Goal: Task Accomplishment & Management: Complete application form

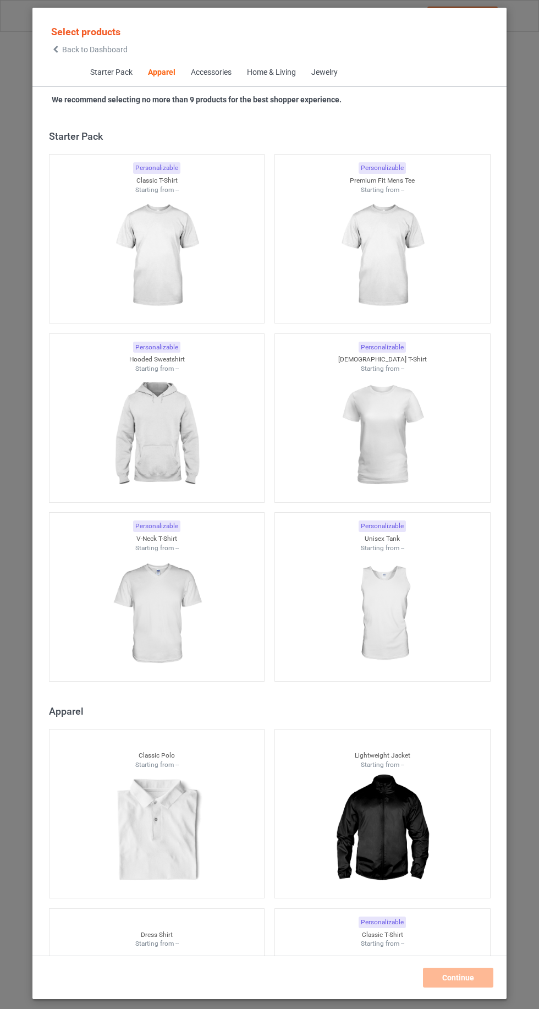
scroll to position [589, 0]
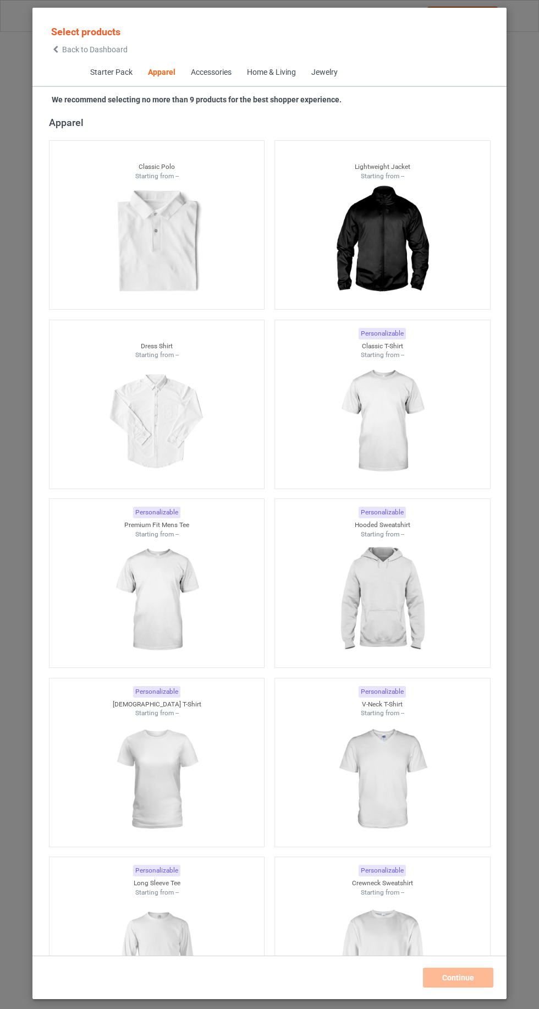
click at [56, 51] on icon at bounding box center [55, 50] width 9 height 8
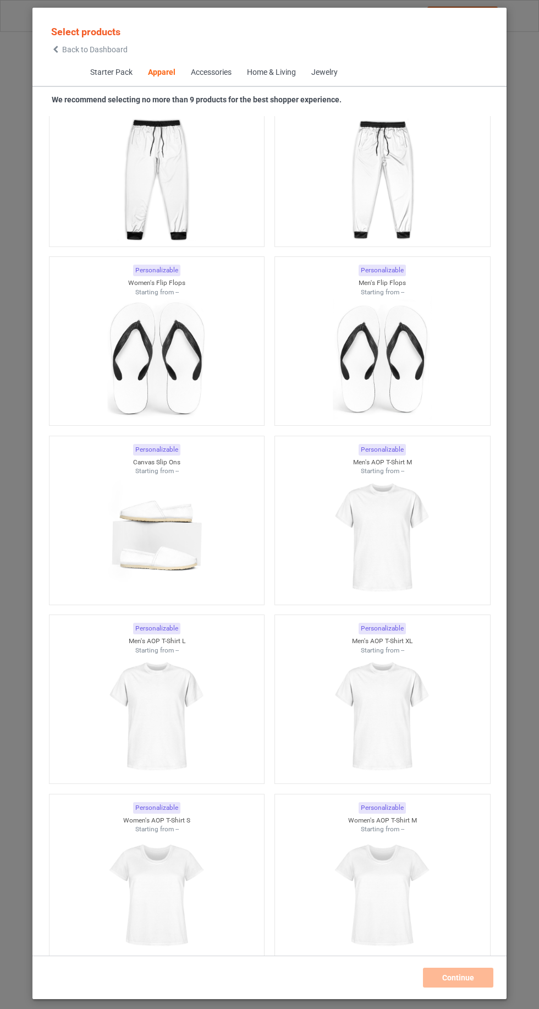
scroll to position [4310, 0]
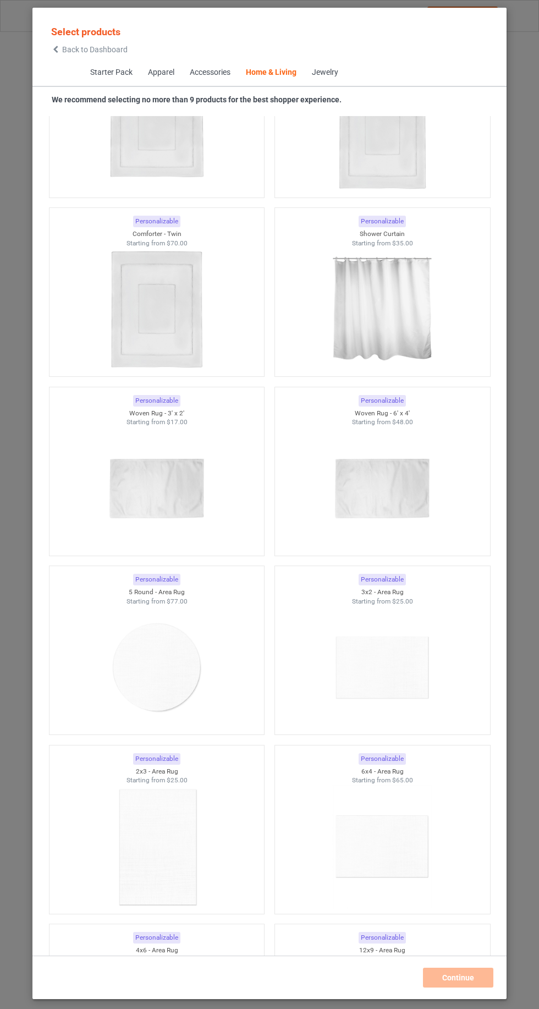
scroll to position [11695, 0]
click at [194, 607] on img at bounding box center [156, 668] width 98 height 123
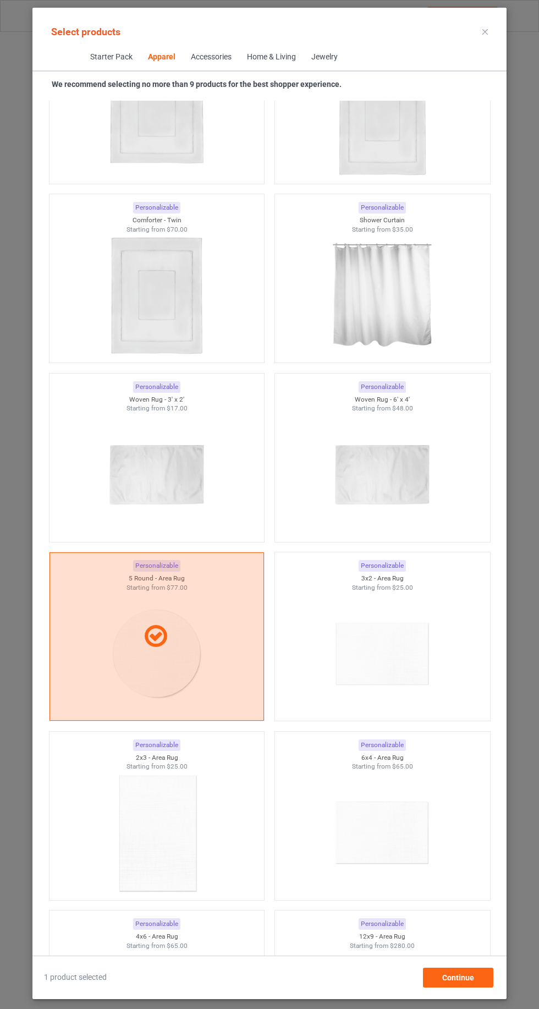
scroll to position [58, 0]
click at [463, 982] on span "Continue" at bounding box center [458, 977] width 32 height 9
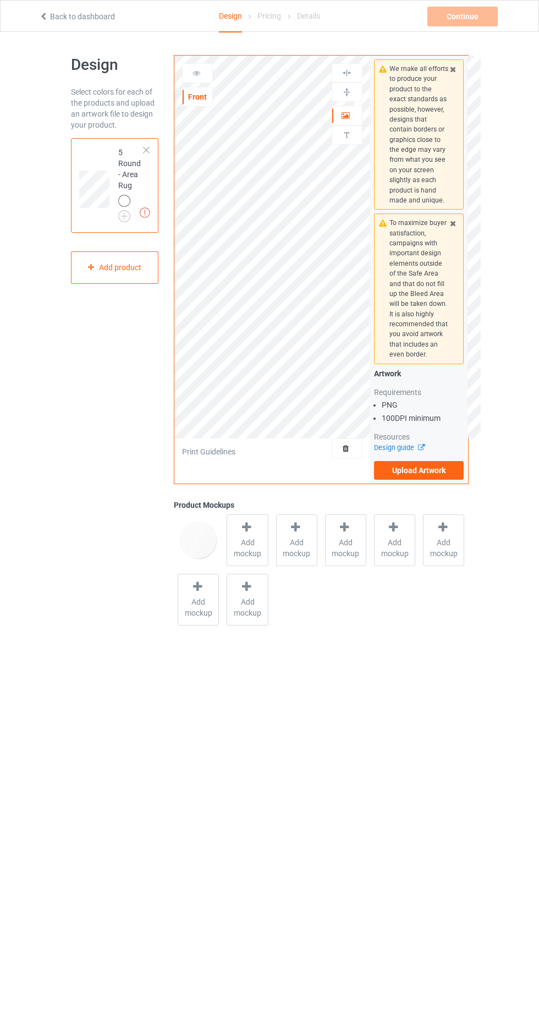
click at [256, 541] on span "Add mockup" at bounding box center [247, 548] width 40 height 22
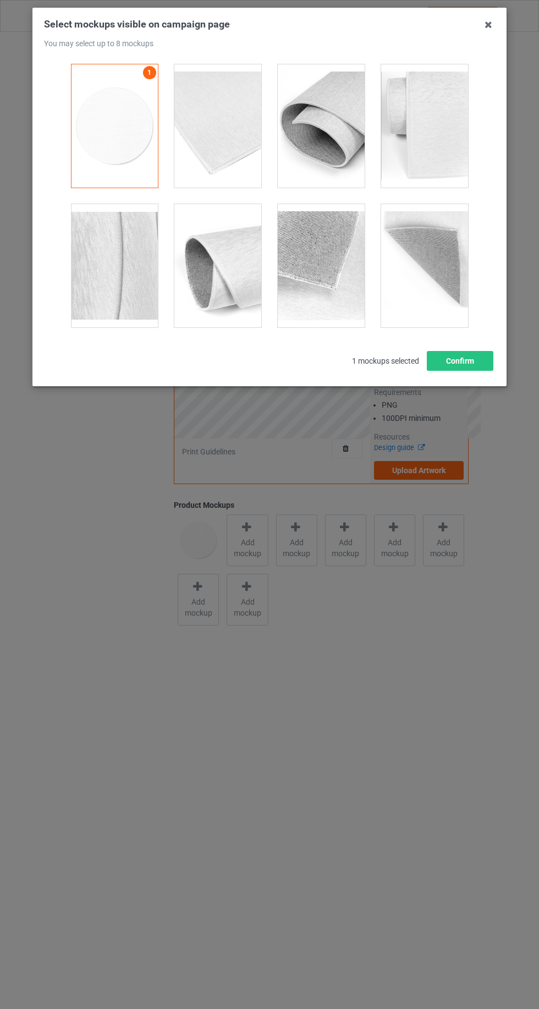
click at [461, 317] on div at bounding box center [424, 265] width 87 height 123
click at [452, 297] on div at bounding box center [424, 265] width 87 height 123
click at [459, 356] on button "Confirm" at bounding box center [460, 361] width 67 height 20
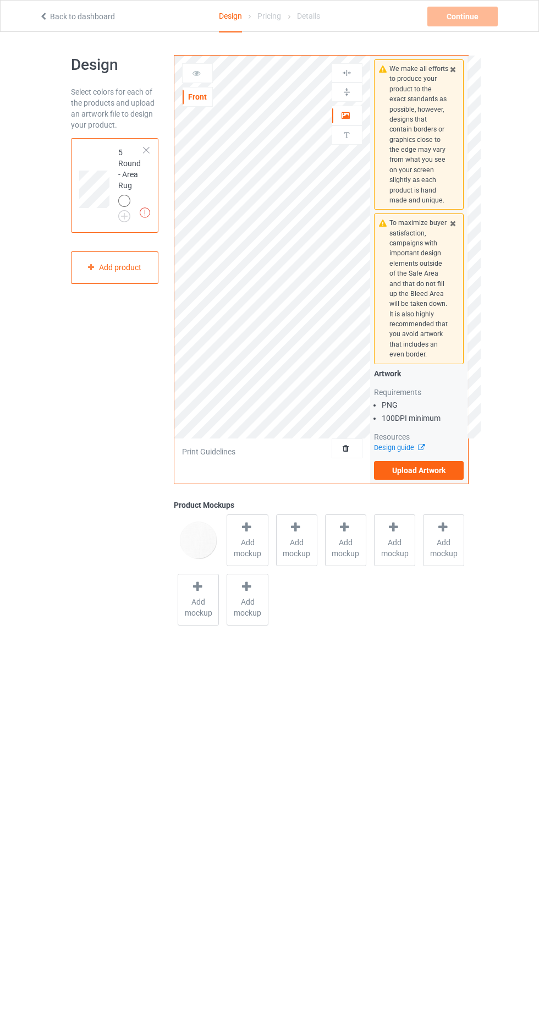
click at [297, 542] on span "Add mockup" at bounding box center [297, 548] width 40 height 22
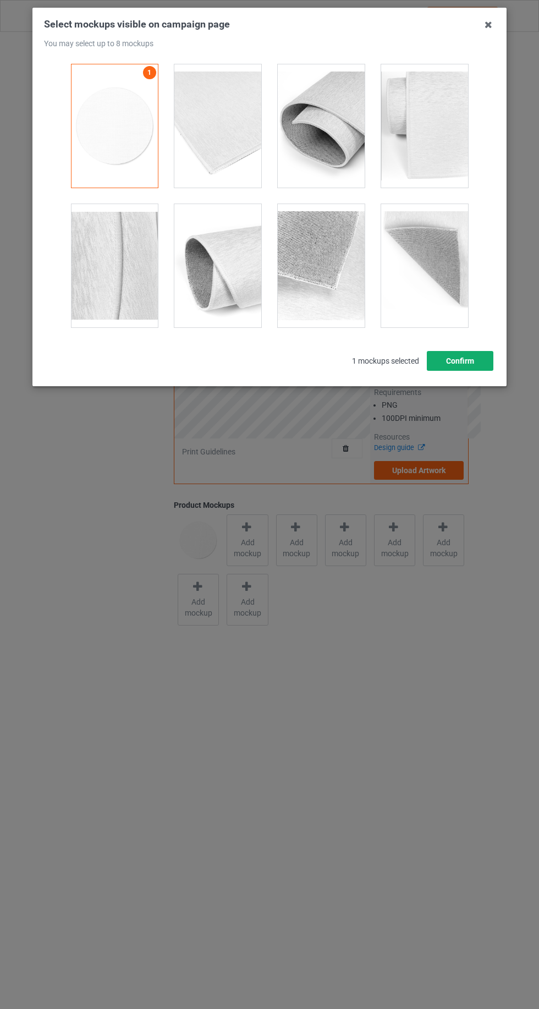
click at [459, 360] on button "Confirm" at bounding box center [460, 361] width 67 height 20
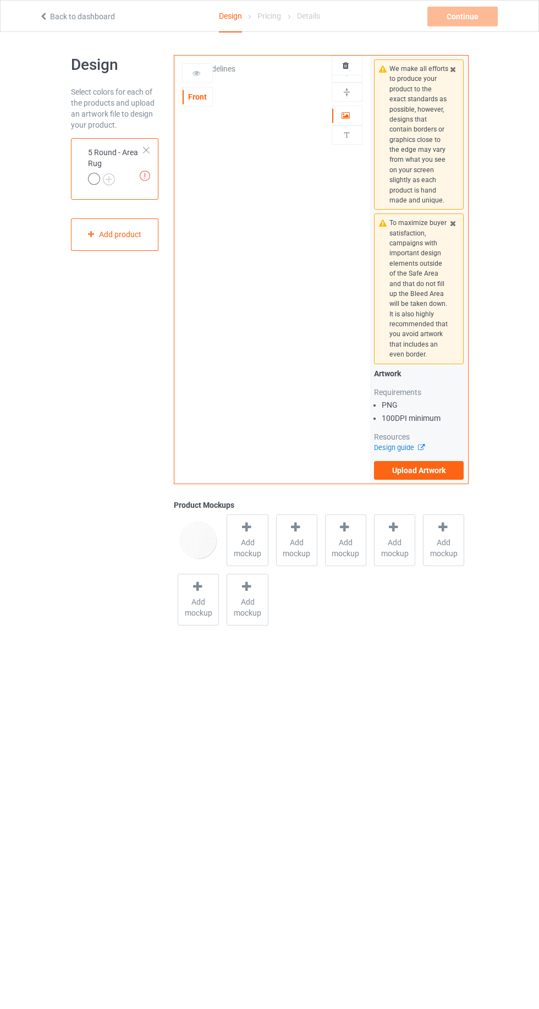
click at [443, 470] on label "Upload Artwork" at bounding box center [419, 470] width 90 height 19
click at [0, 0] on input "Upload Artwork" at bounding box center [0, 0] width 0 height 0
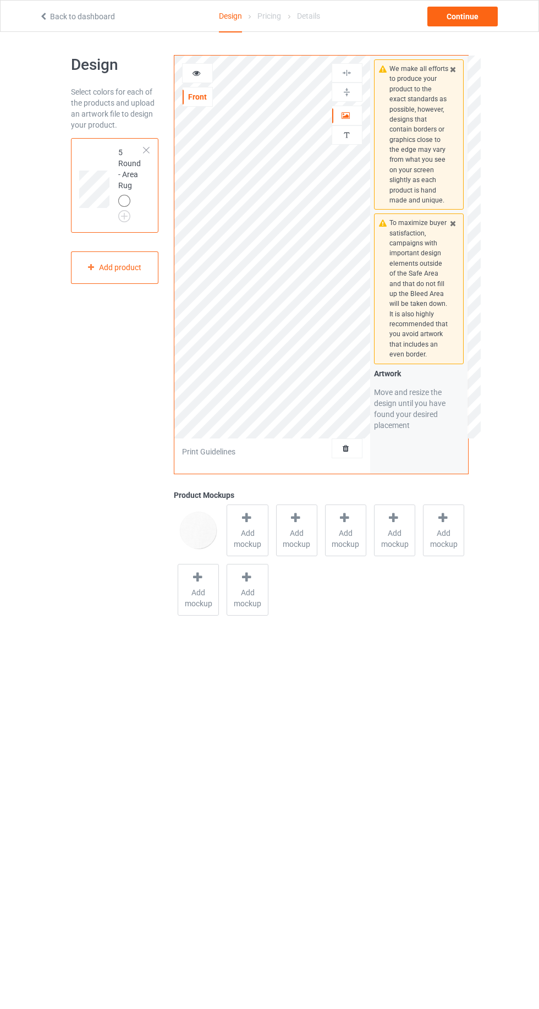
click at [346, 449] on icon at bounding box center [346, 447] width 9 height 8
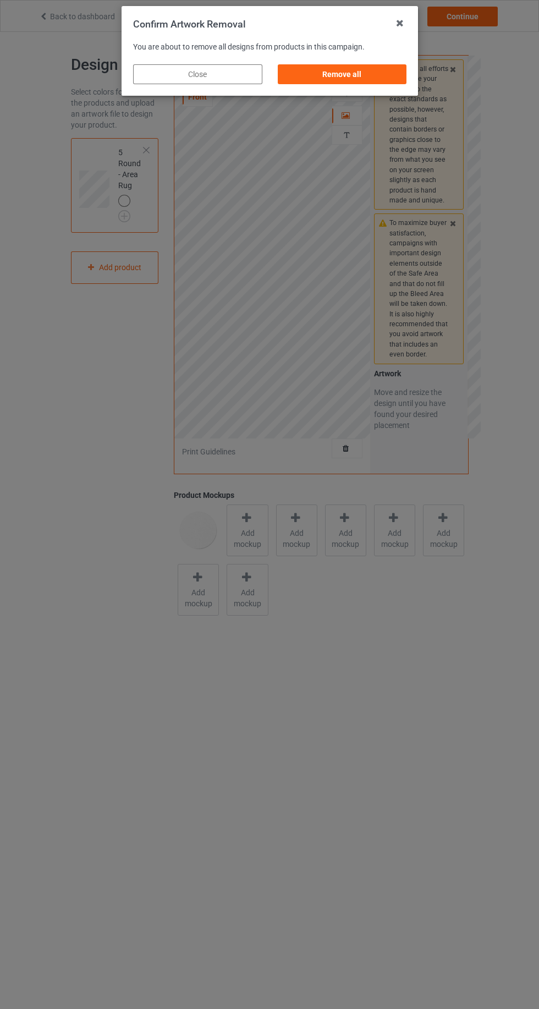
click at [336, 71] on div "Remove all" at bounding box center [341, 74] width 129 height 20
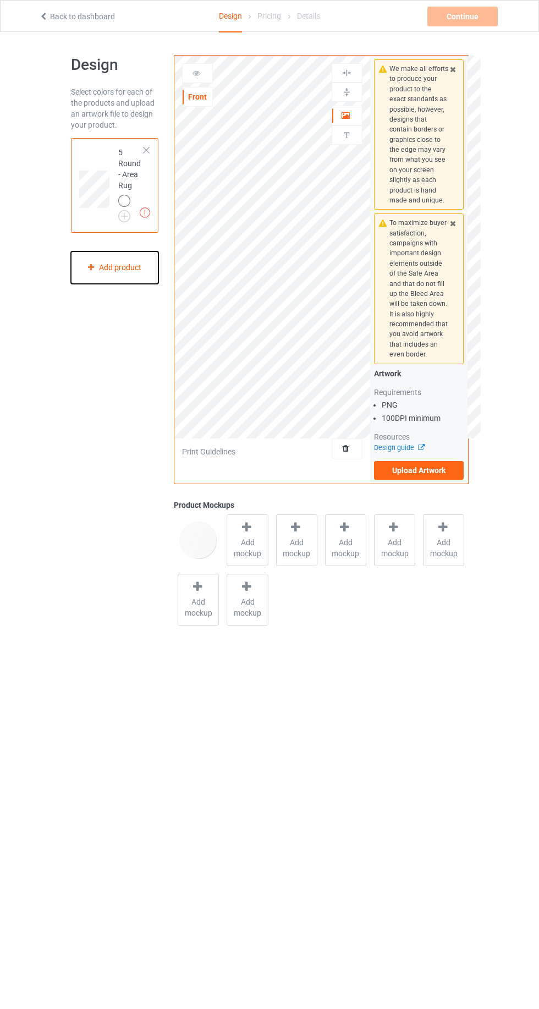
click at [91, 267] on icon at bounding box center [90, 266] width 9 height 7
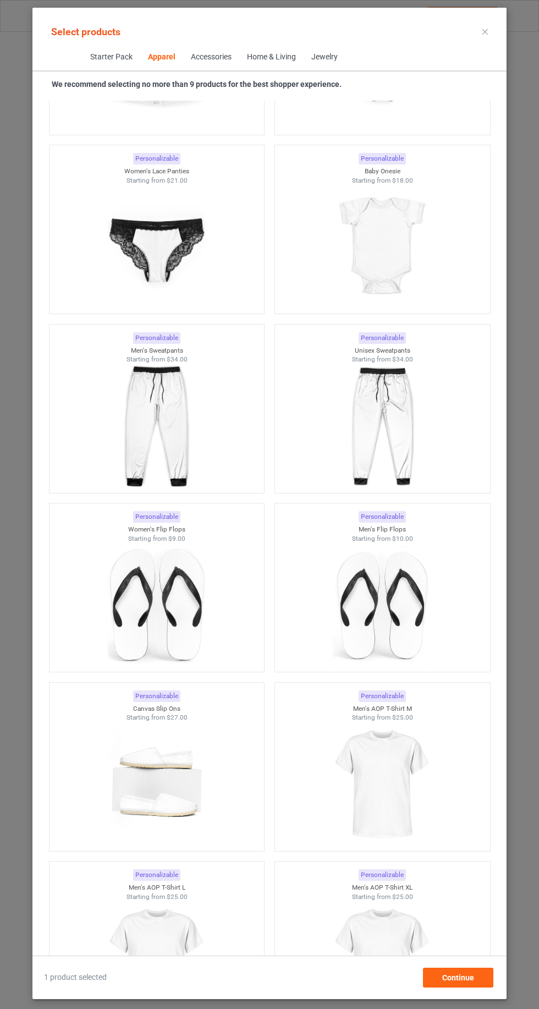
scroll to position [4182, 0]
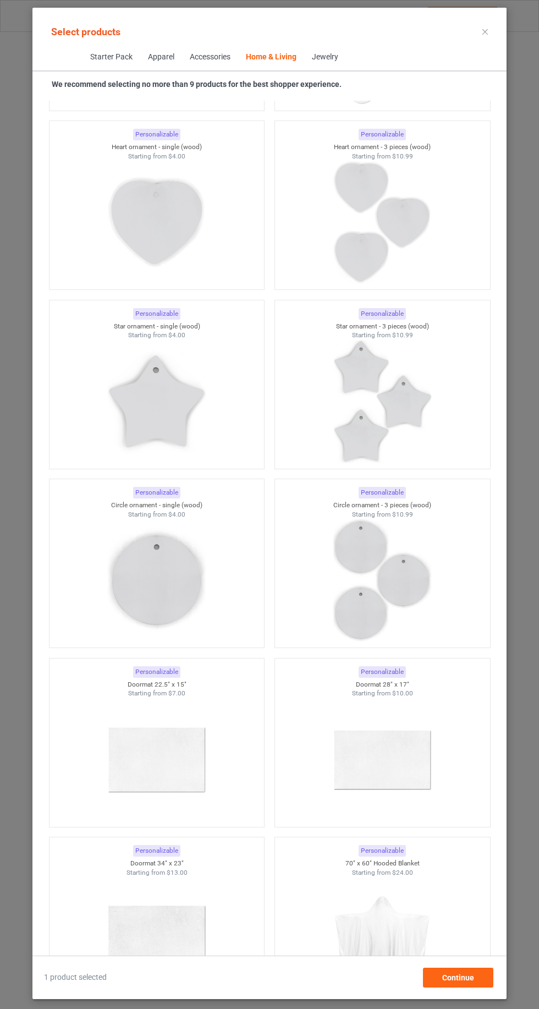
scroll to position [17137, 0]
click at [80, 521] on div at bounding box center [157, 582] width 215 height 123
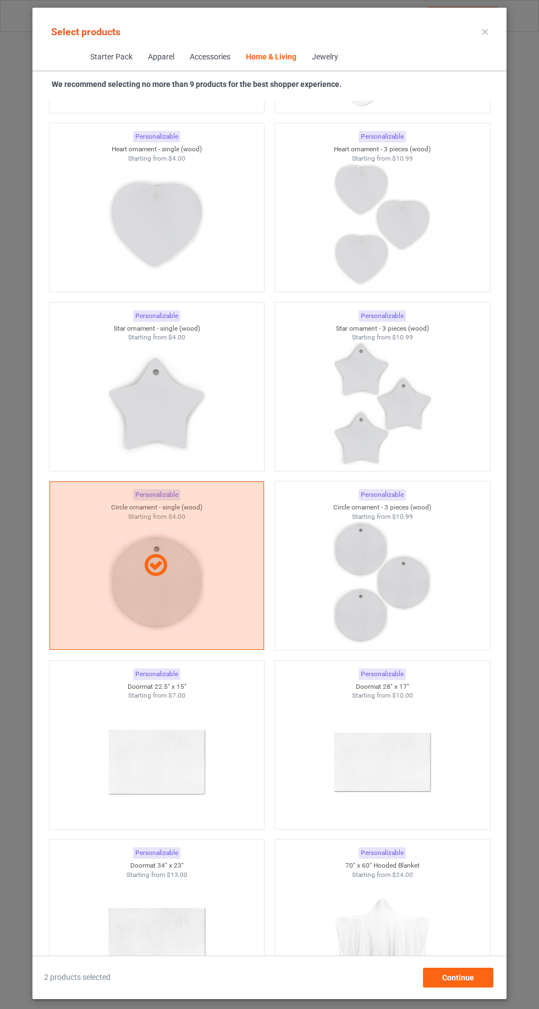
click at [75, 481] on div at bounding box center [157, 565] width 215 height 168
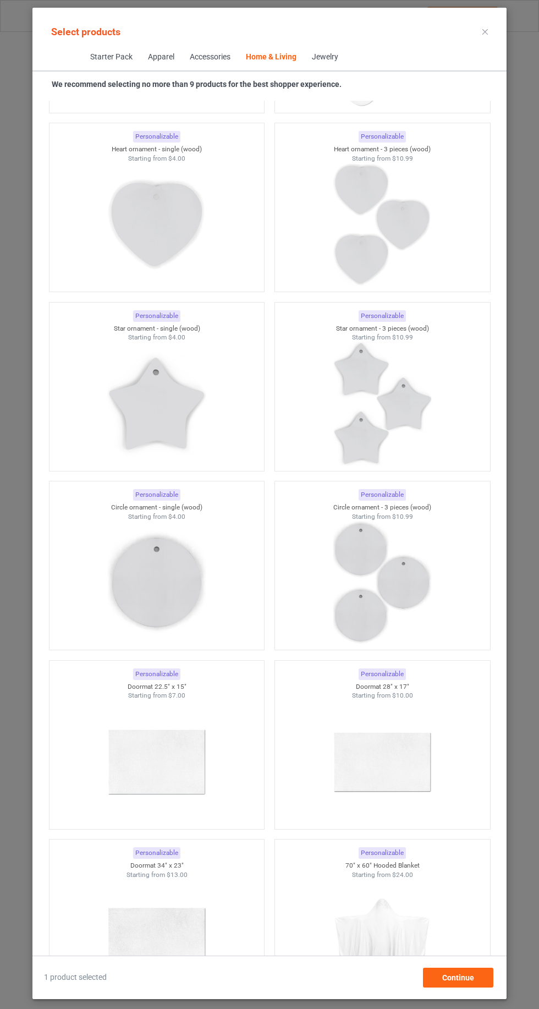
click at [65, 521] on div at bounding box center [157, 582] width 215 height 123
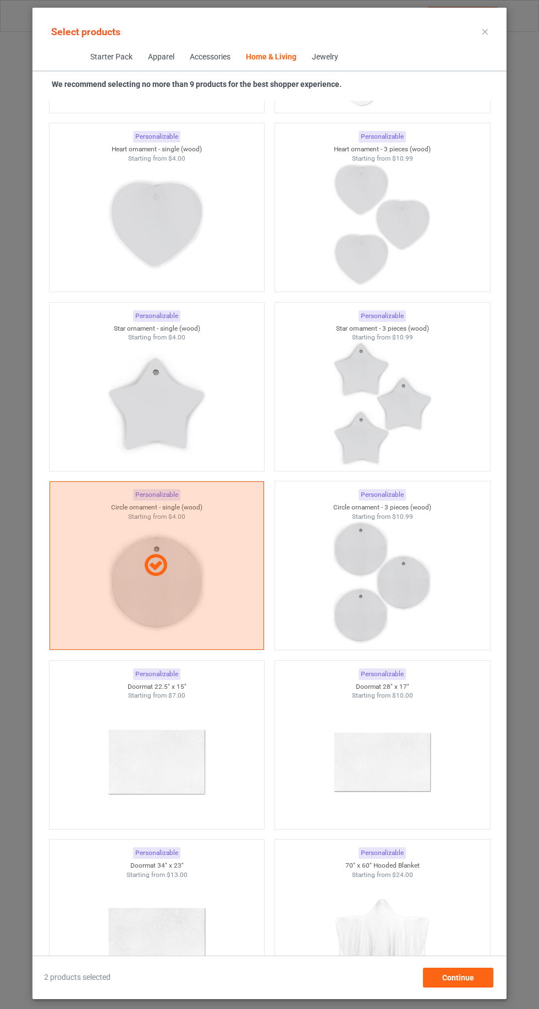
click at [72, 481] on div at bounding box center [157, 565] width 215 height 168
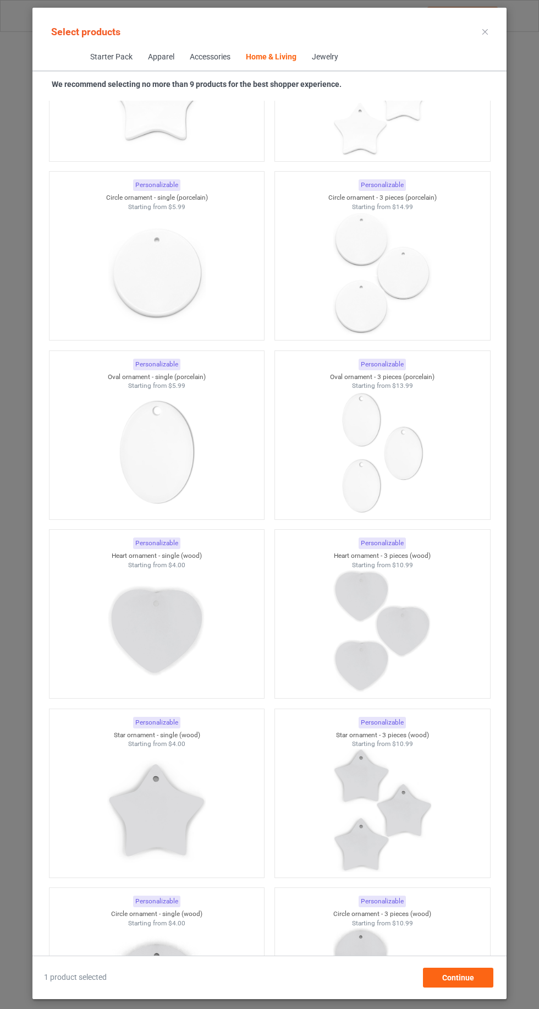
scroll to position [16709, 0]
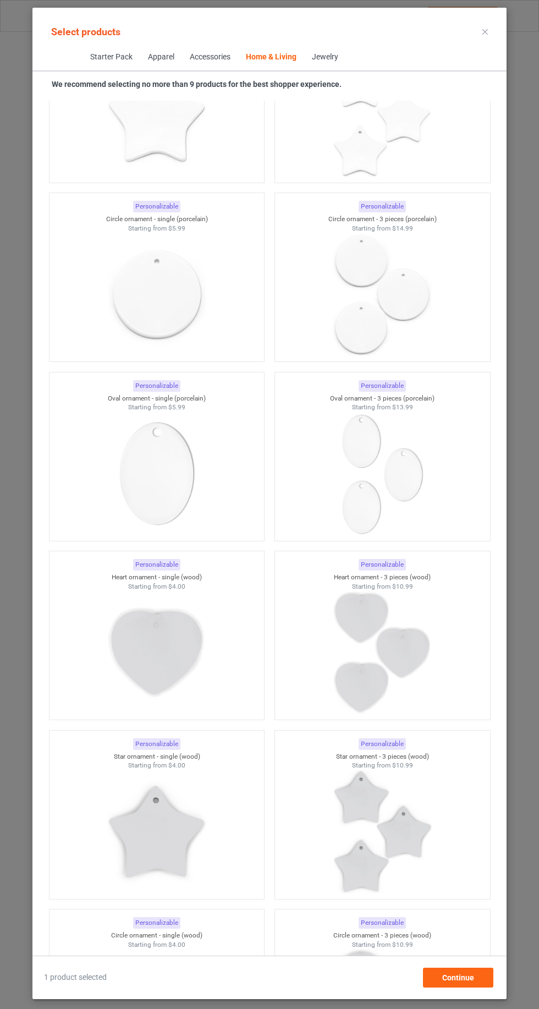
click at [90, 412] on div at bounding box center [157, 473] width 215 height 123
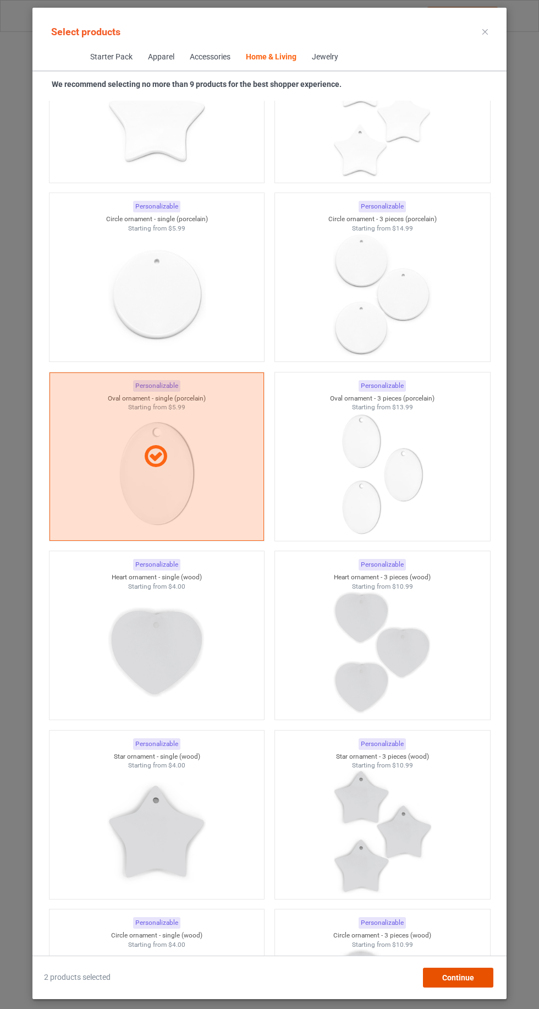
click at [478, 970] on div "Continue" at bounding box center [458, 977] width 70 height 20
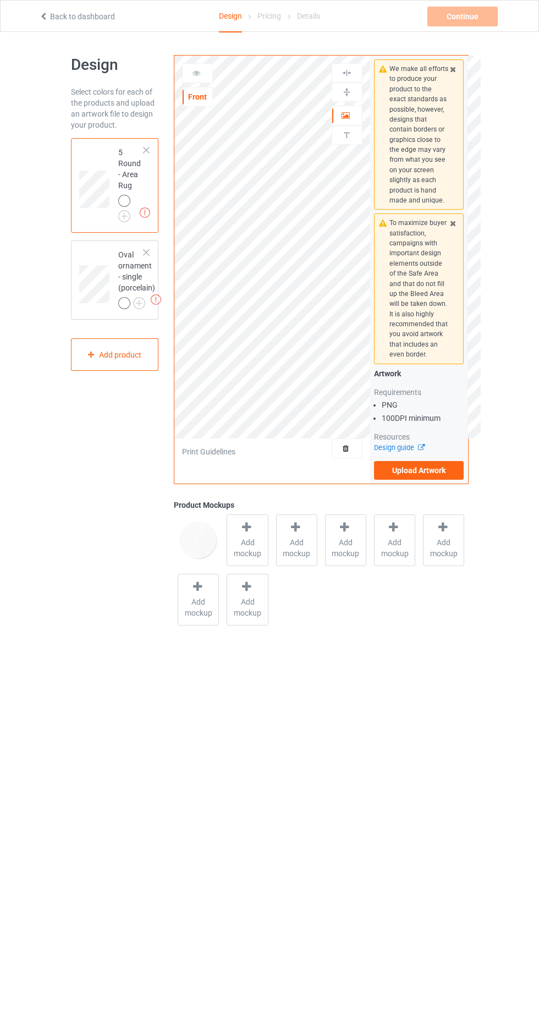
click at [146, 150] on div at bounding box center [146, 150] width 8 height 8
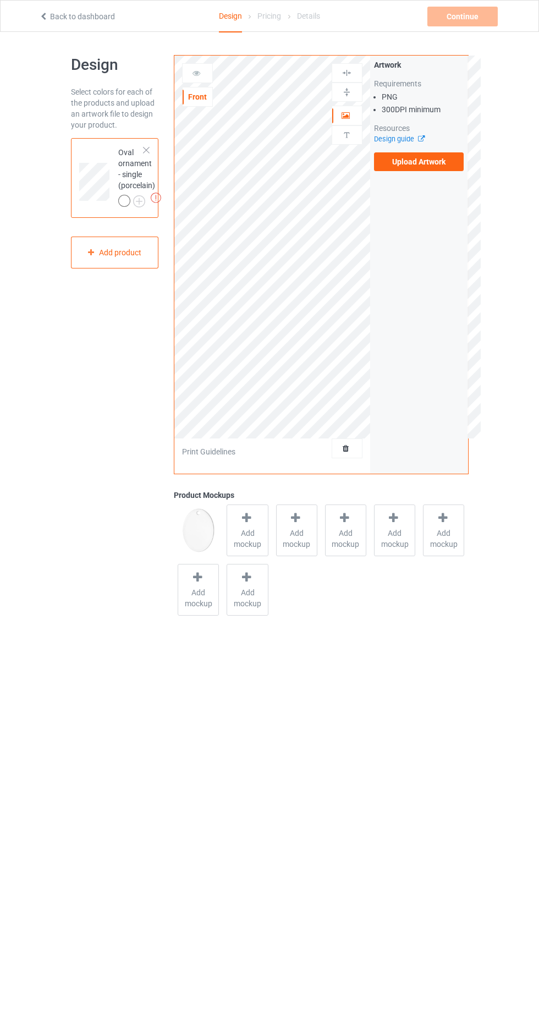
click at [304, 537] on span "Add mockup" at bounding box center [297, 538] width 40 height 22
click at [91, 251] on icon at bounding box center [90, 252] width 9 height 7
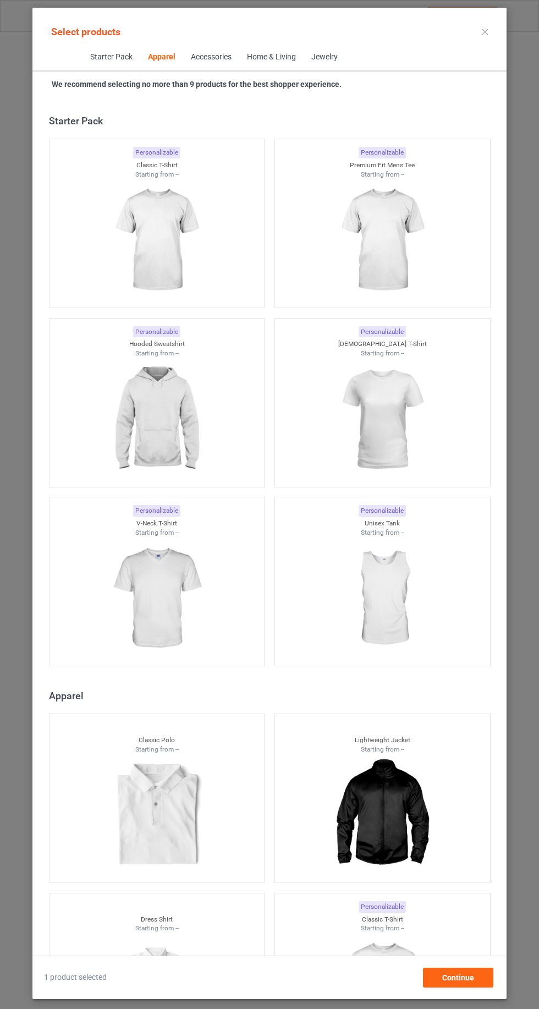
click at [87, 754] on div at bounding box center [157, 815] width 215 height 123
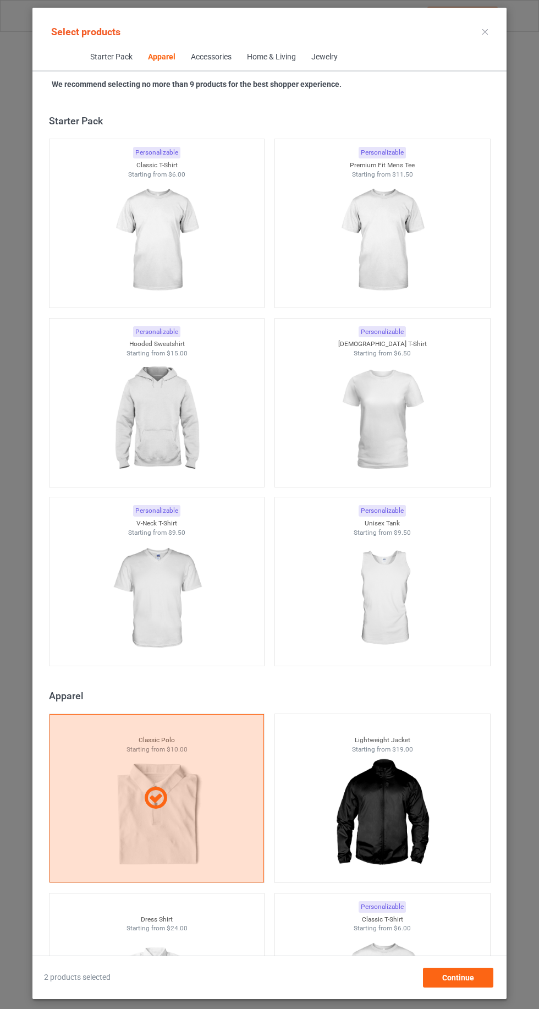
scroll to position [589, 0]
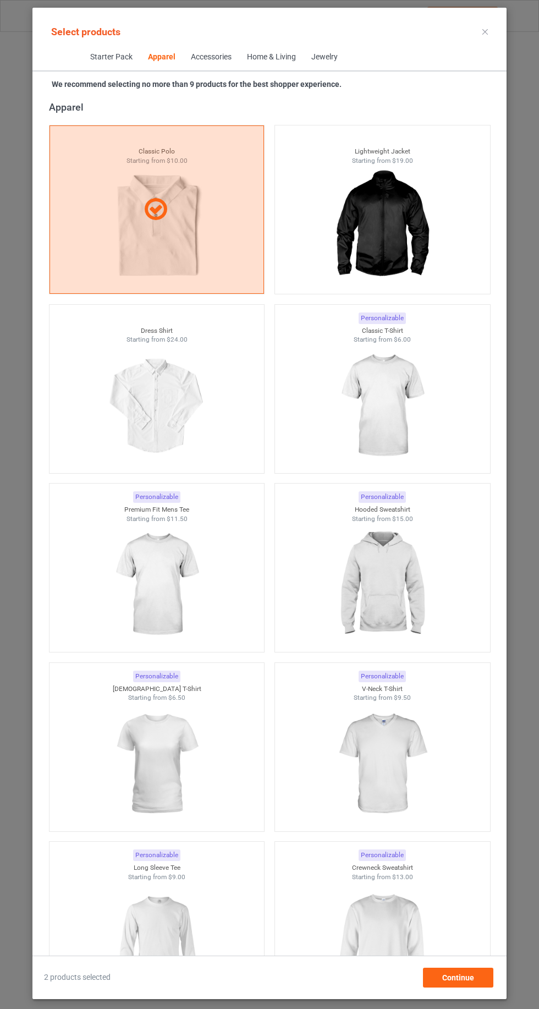
click at [109, 229] on div at bounding box center [157, 209] width 215 height 168
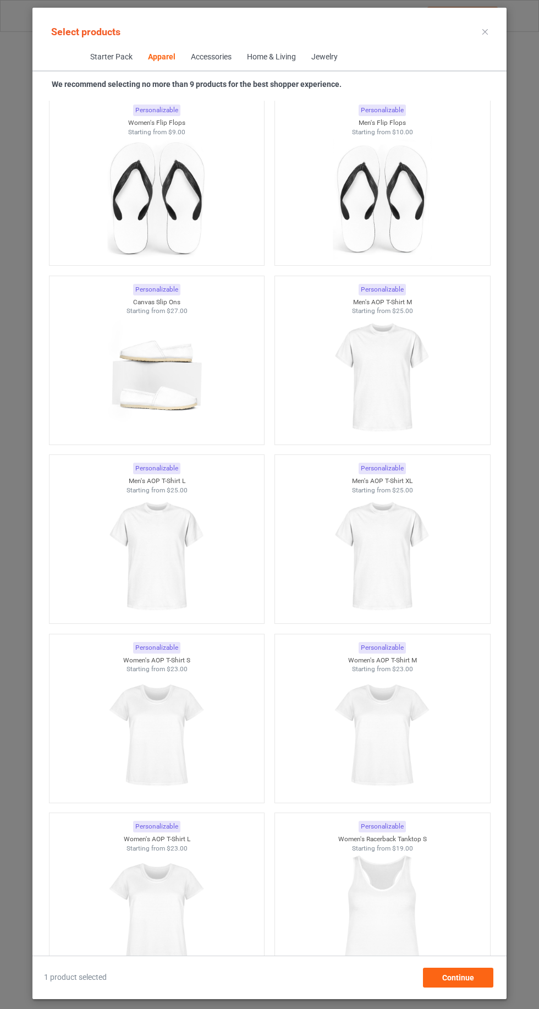
scroll to position [3730, 0]
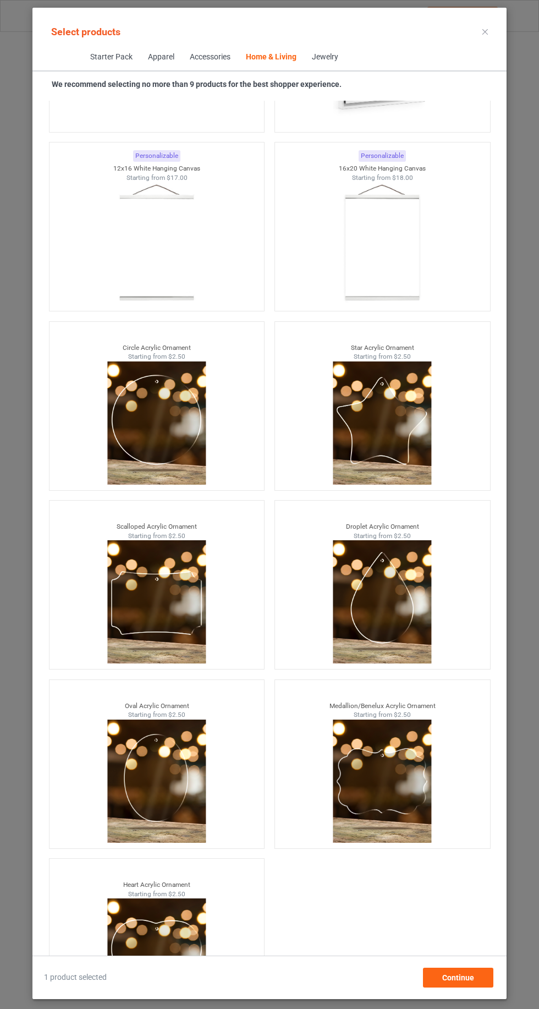
scroll to position [74, 0]
click at [118, 361] on img at bounding box center [156, 422] width 98 height 123
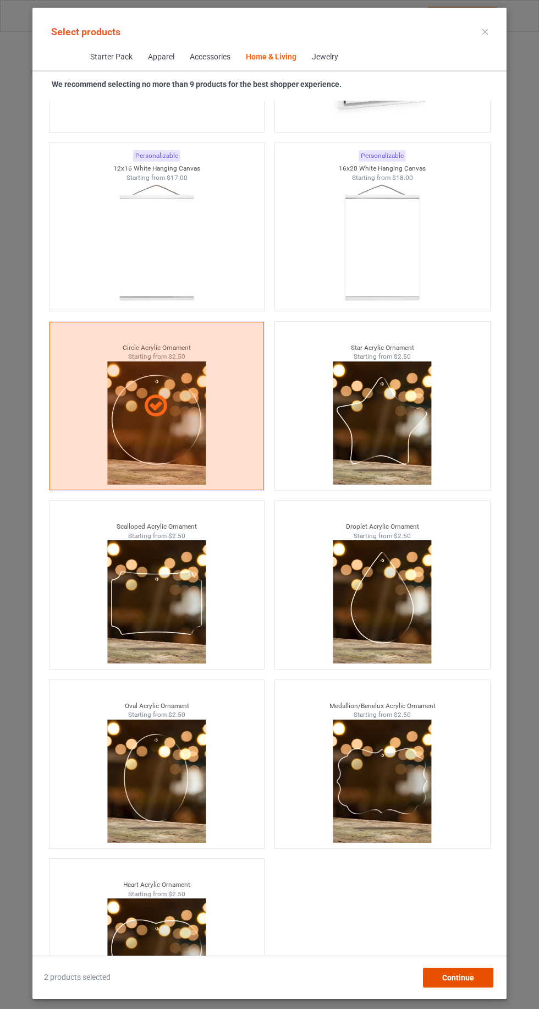
click at [480, 976] on div "Continue" at bounding box center [458, 977] width 70 height 20
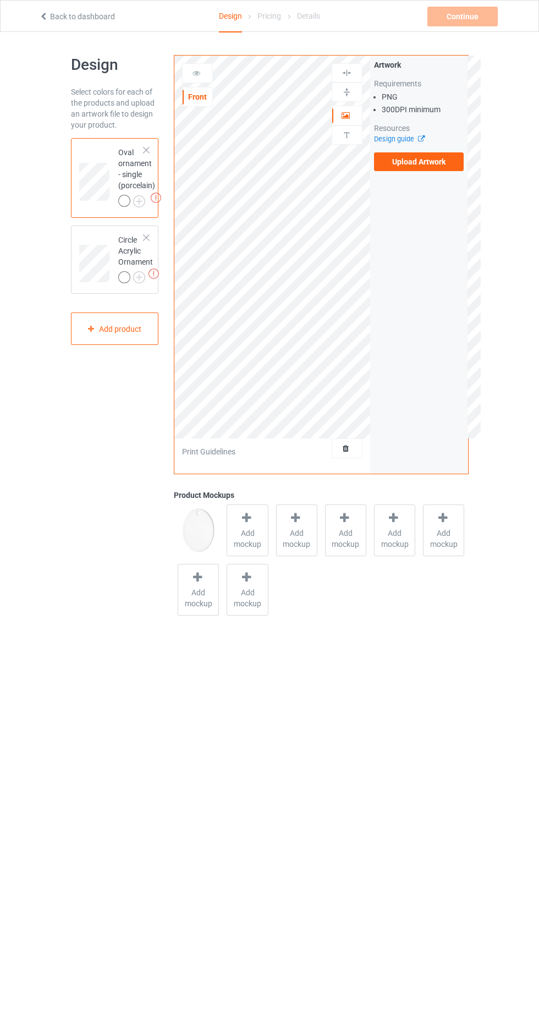
click at [290, 547] on span "Add mockup" at bounding box center [297, 538] width 40 height 22
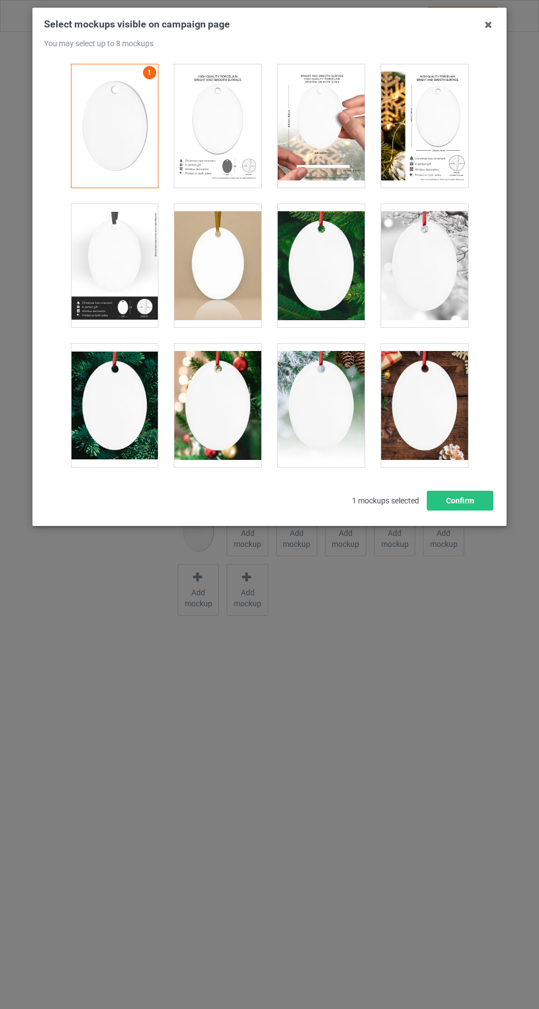
click at [488, 25] on icon at bounding box center [489, 25] width 18 height 18
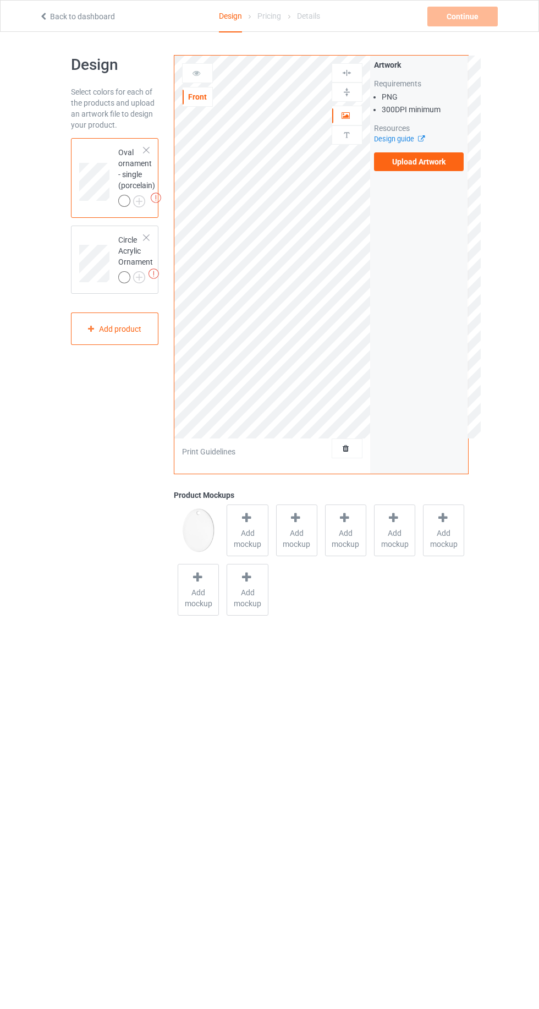
click at [146, 152] on div at bounding box center [146, 150] width 8 height 8
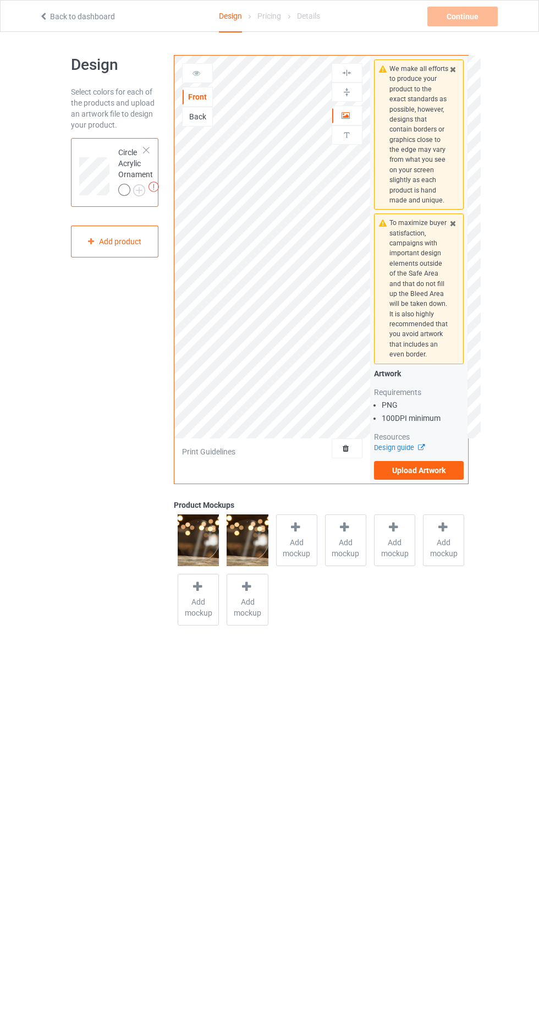
click at [311, 546] on span "Add mockup" at bounding box center [297, 548] width 40 height 22
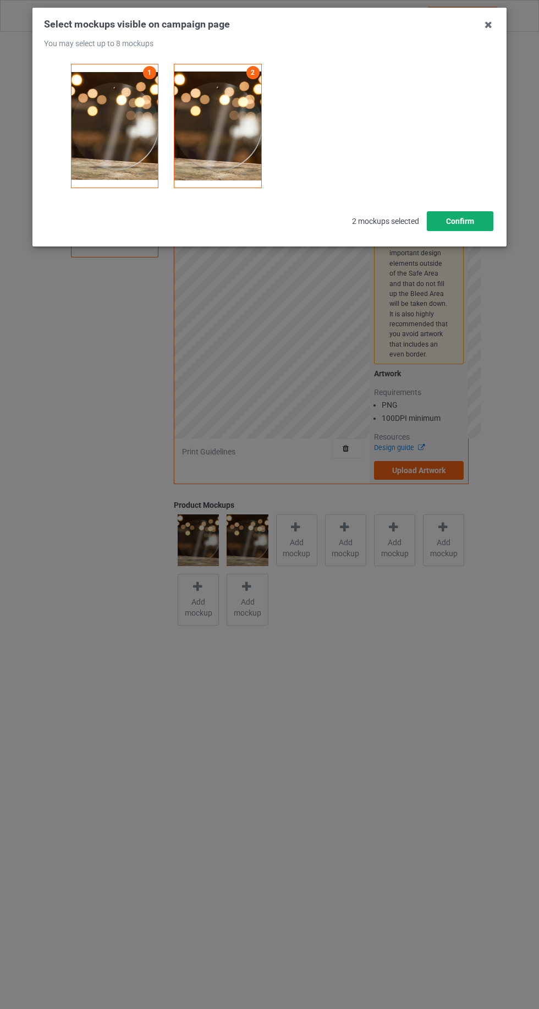
click at [480, 218] on button "Confirm" at bounding box center [460, 221] width 67 height 20
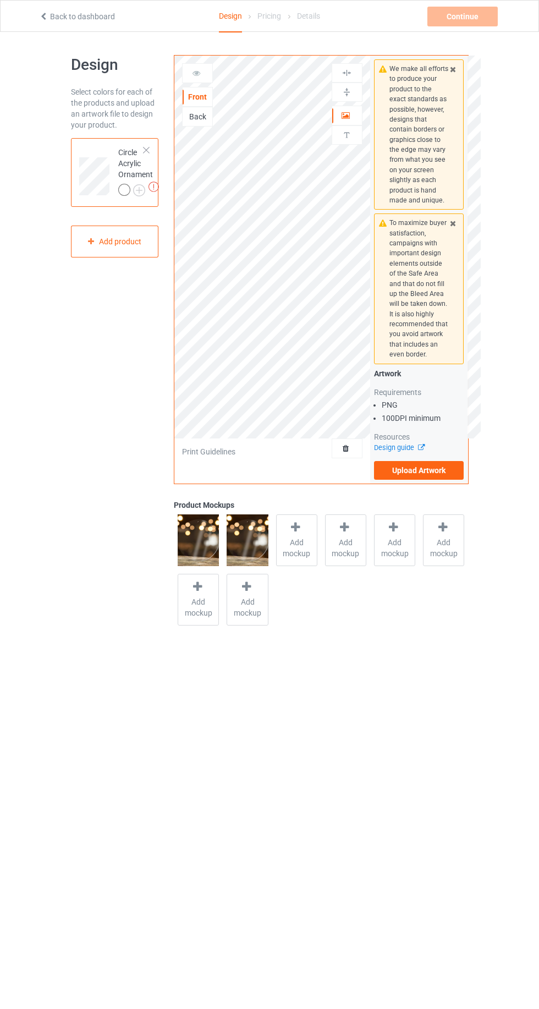
click at [435, 470] on label "Upload Artwork" at bounding box center [419, 470] width 90 height 19
click at [0, 0] on input "Upload Artwork" at bounding box center [0, 0] width 0 height 0
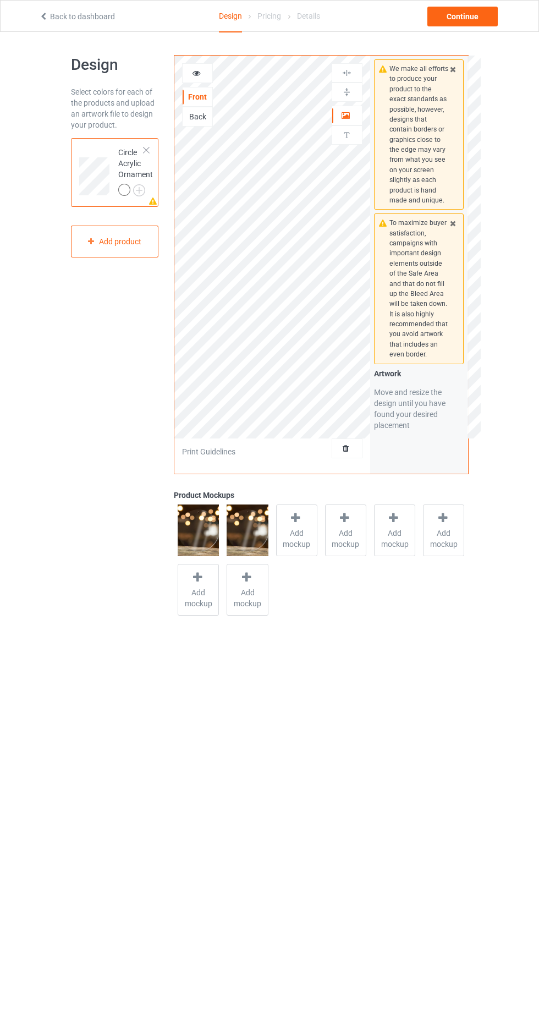
click at [196, 71] on icon at bounding box center [196, 72] width 9 height 8
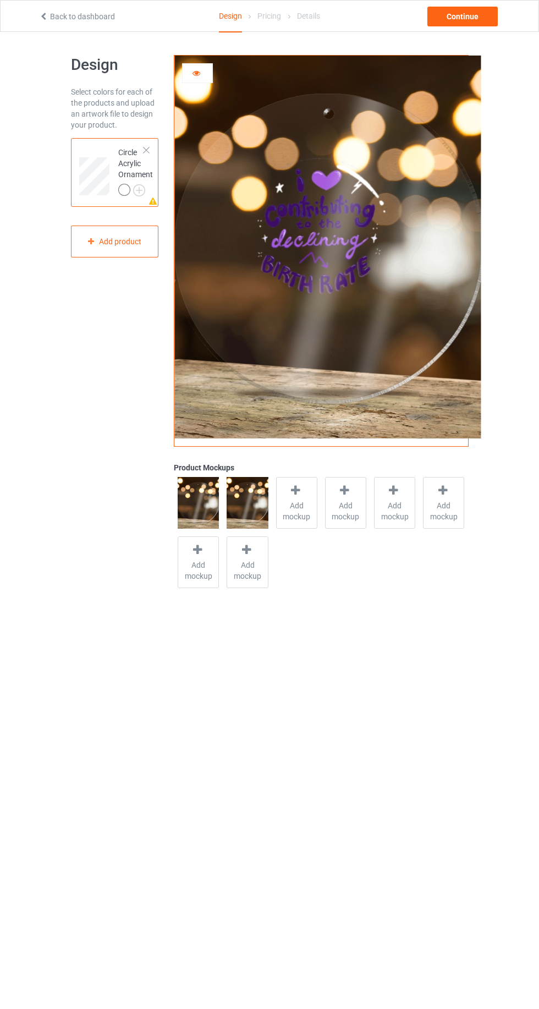
click at [143, 146] on div at bounding box center [146, 150] width 8 height 8
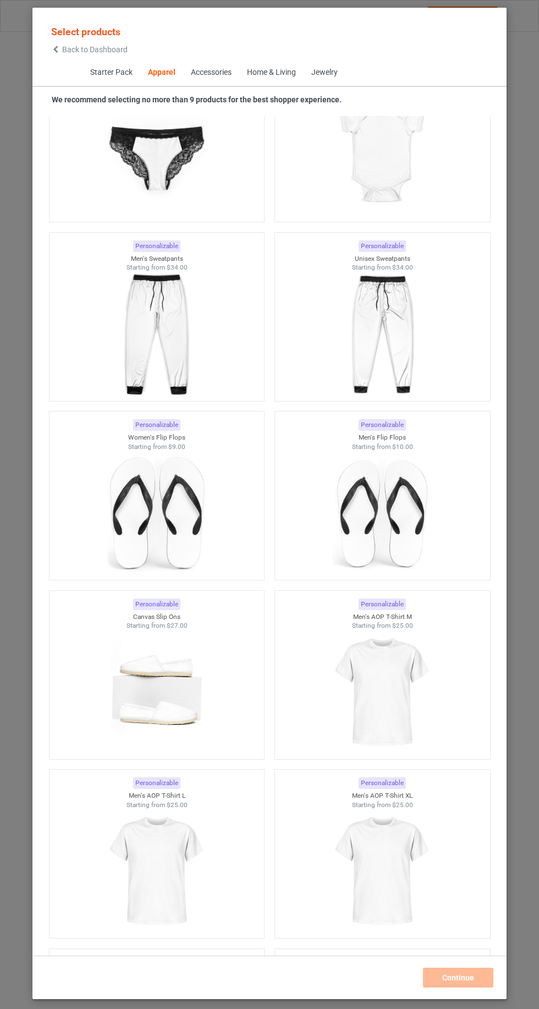
scroll to position [4302, 0]
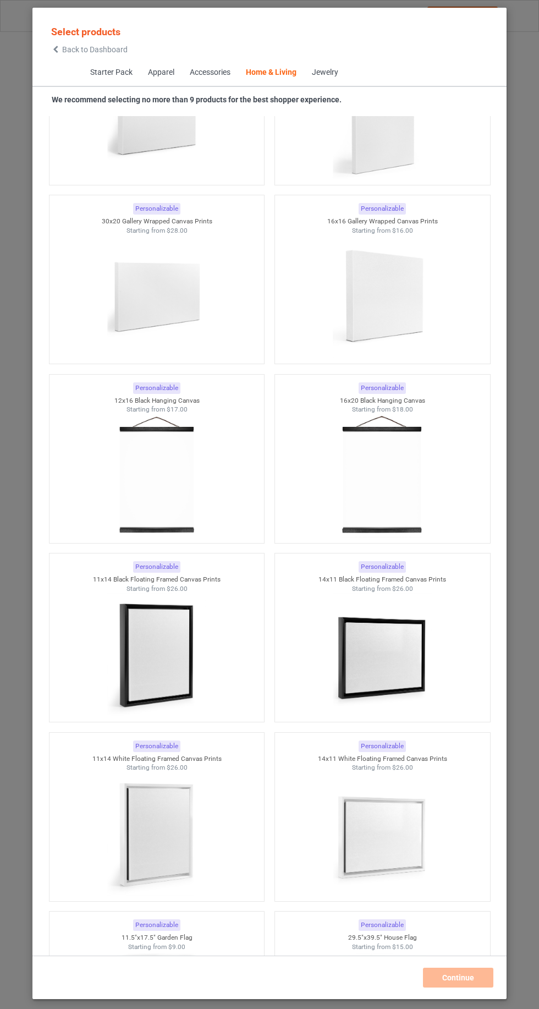
scroll to position [14575, 0]
click at [110, 69] on span "Starter Pack" at bounding box center [111, 72] width 58 height 26
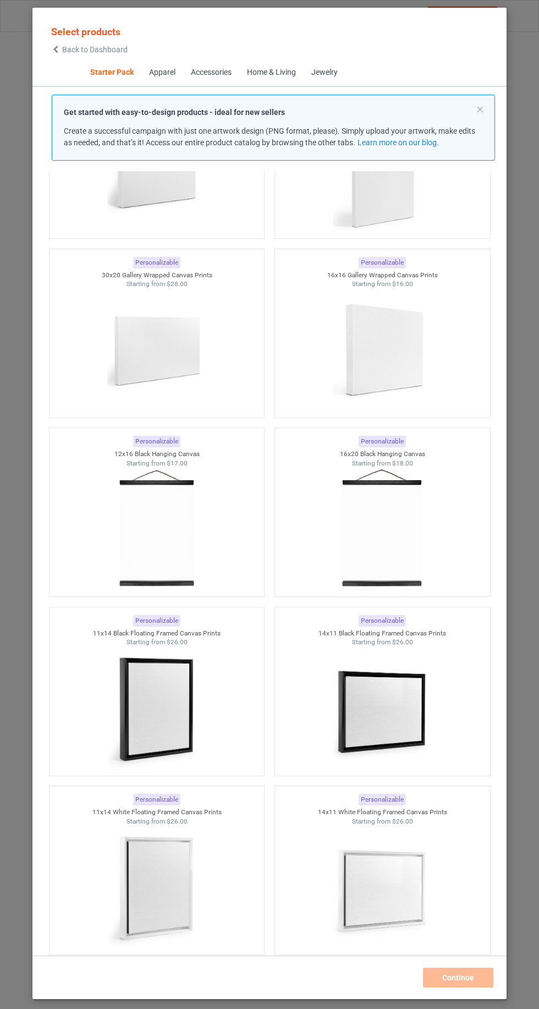
scroll to position [14, 0]
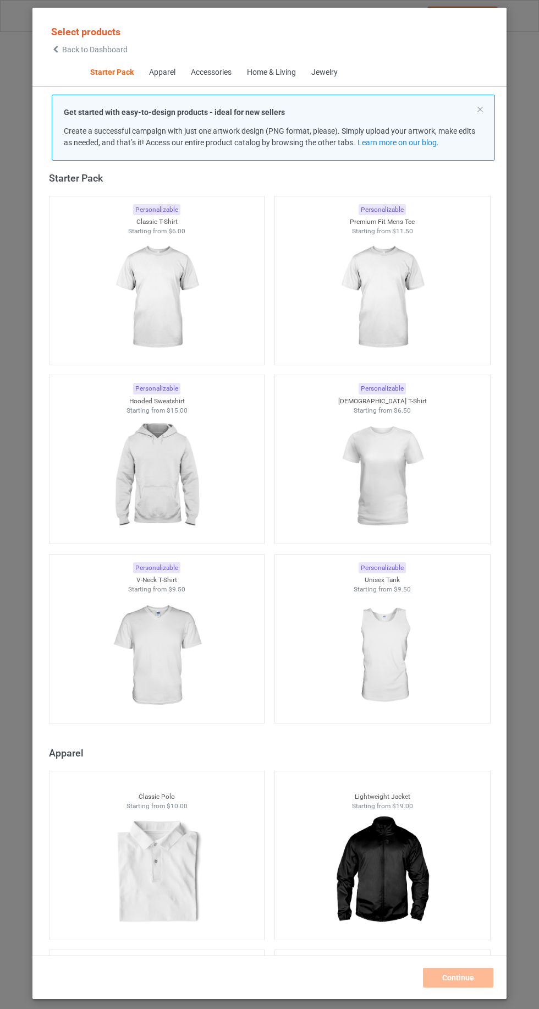
click at [170, 64] on span "Apparel" at bounding box center [162, 72] width 42 height 26
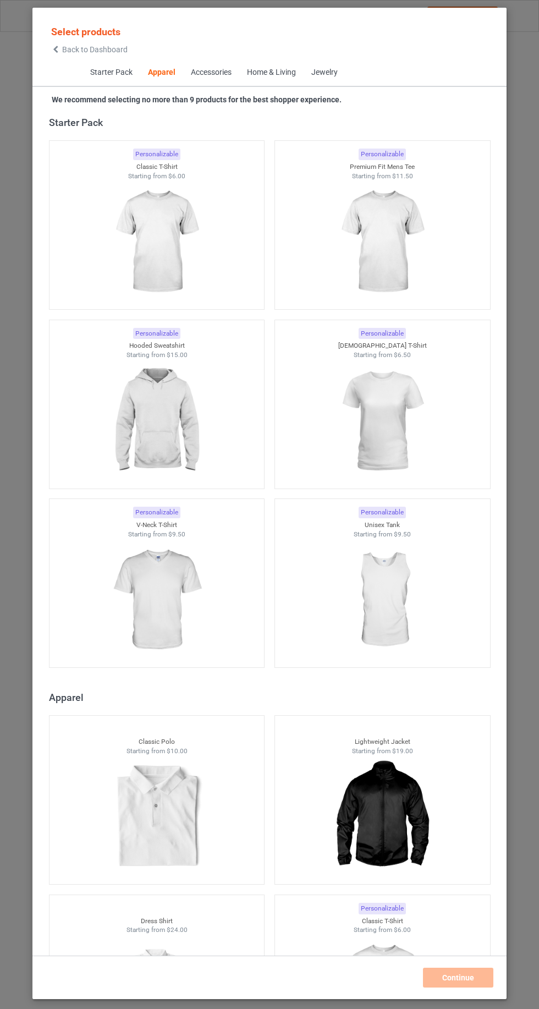
scroll to position [589, 0]
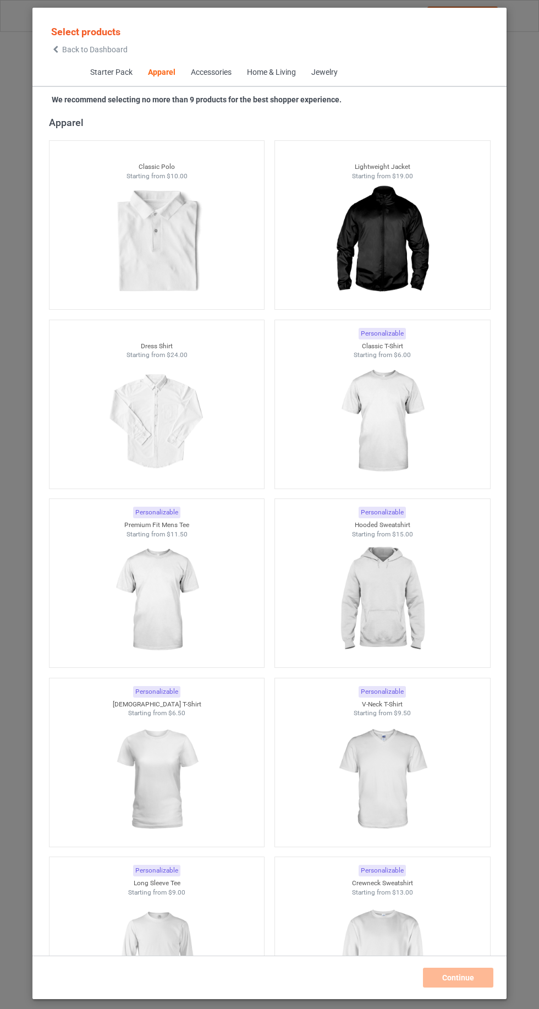
click at [268, 72] on div "Home & Living" at bounding box center [270, 72] width 49 height 11
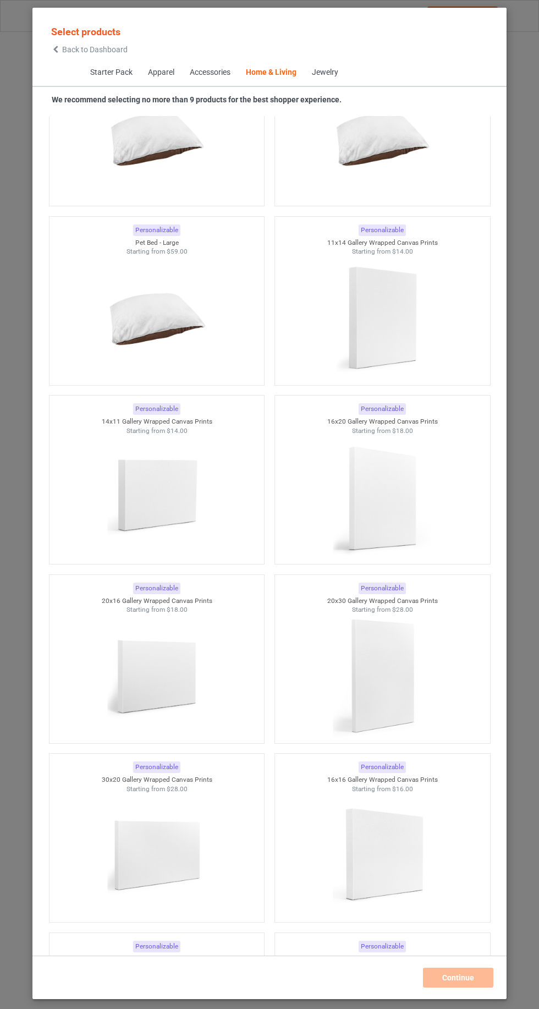
scroll to position [12472, 0]
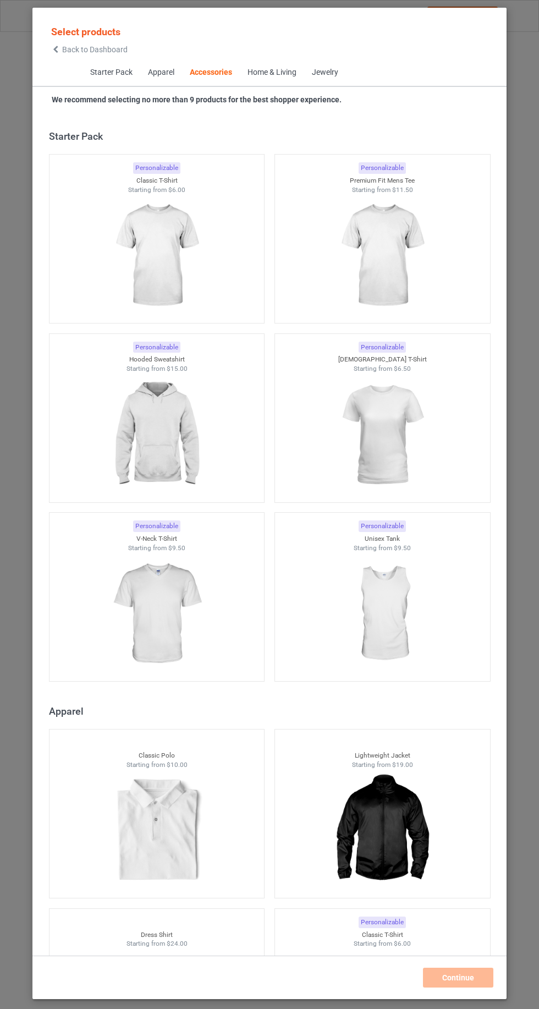
click at [253, 69] on div "Home & Living" at bounding box center [271, 72] width 49 height 11
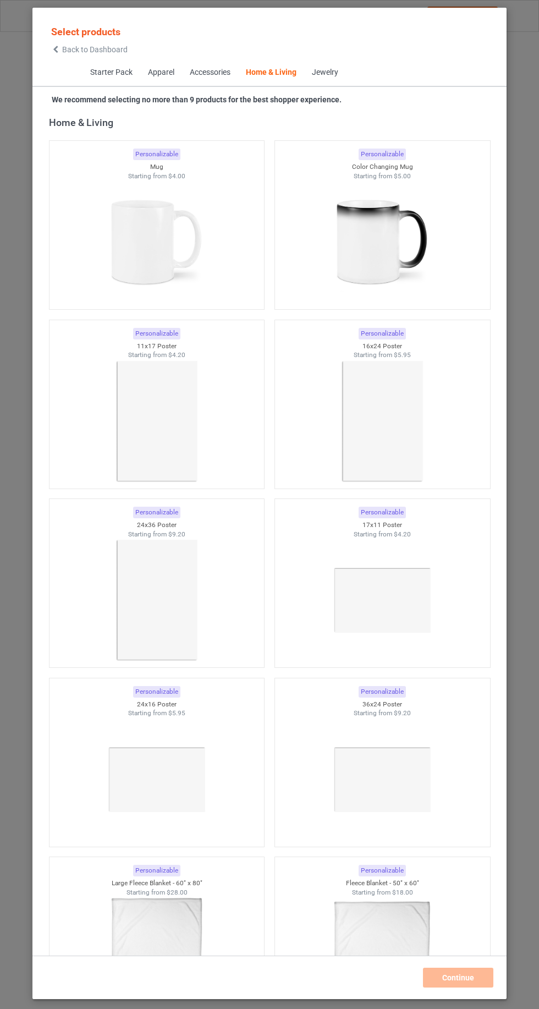
click at [272, 73] on div "Home & Living" at bounding box center [270, 72] width 51 height 11
click at [323, 70] on div "Jewelry" at bounding box center [324, 72] width 26 height 11
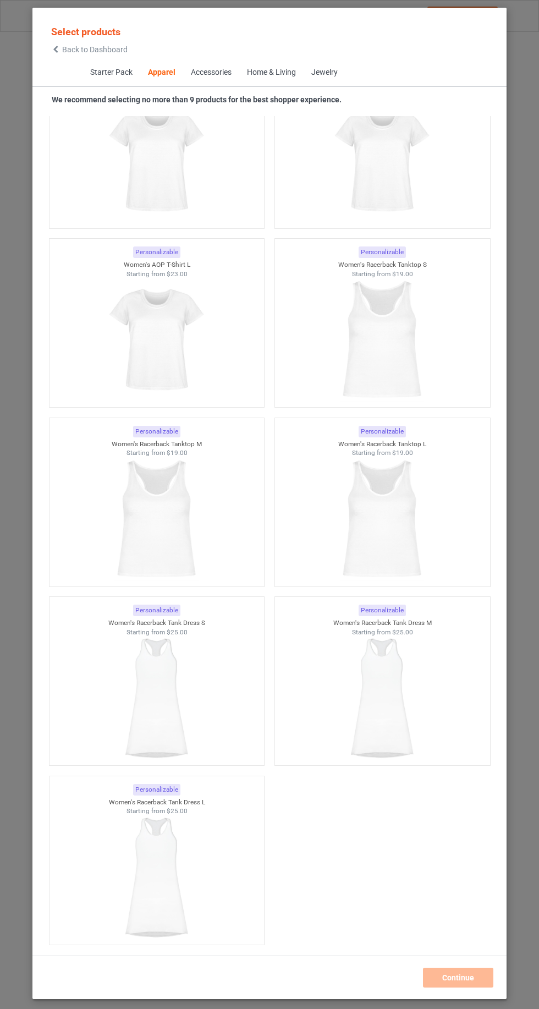
click at [107, 72] on span "Starter Pack" at bounding box center [111, 72] width 58 height 26
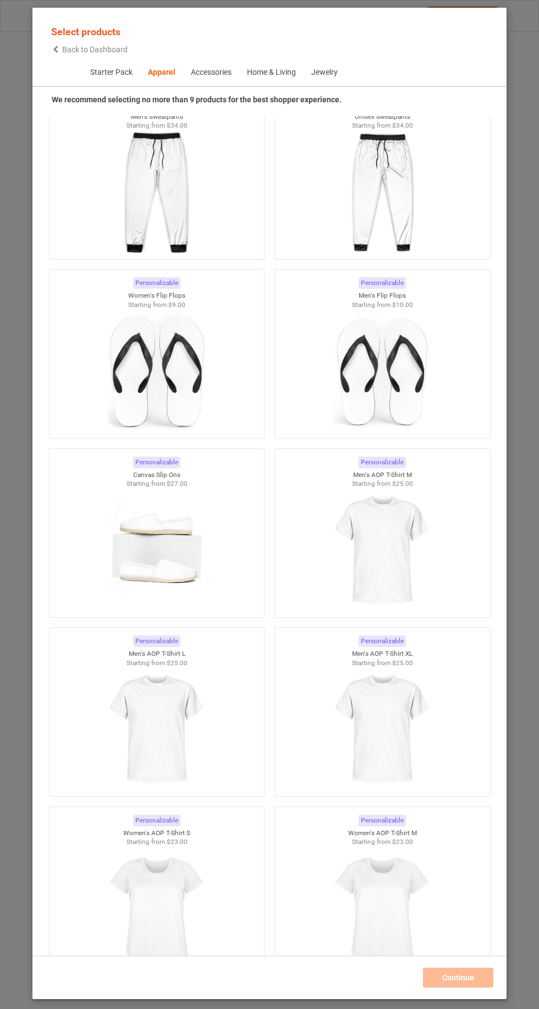
scroll to position [2967, 0]
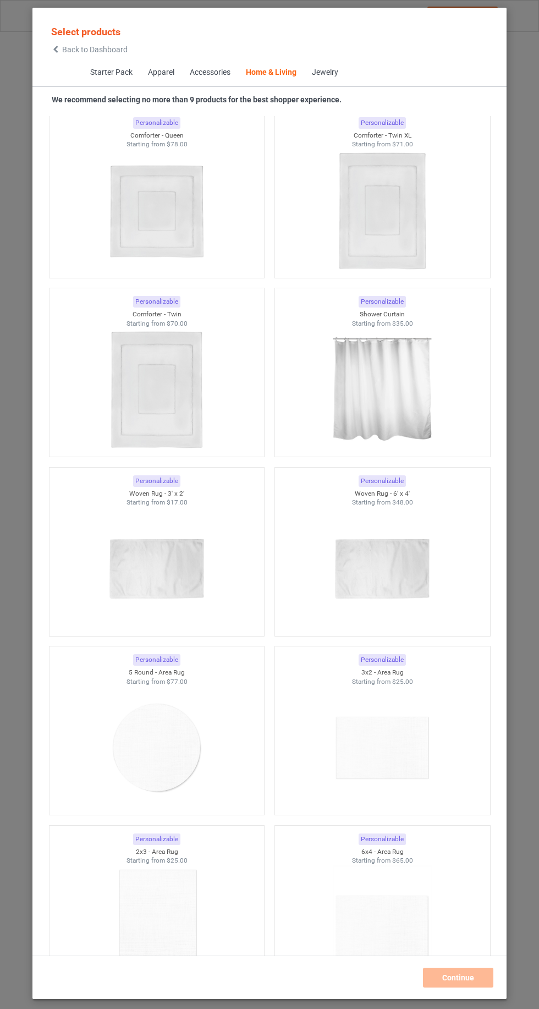
scroll to position [11619, 0]
click at [190, 739] on img at bounding box center [156, 744] width 98 height 123
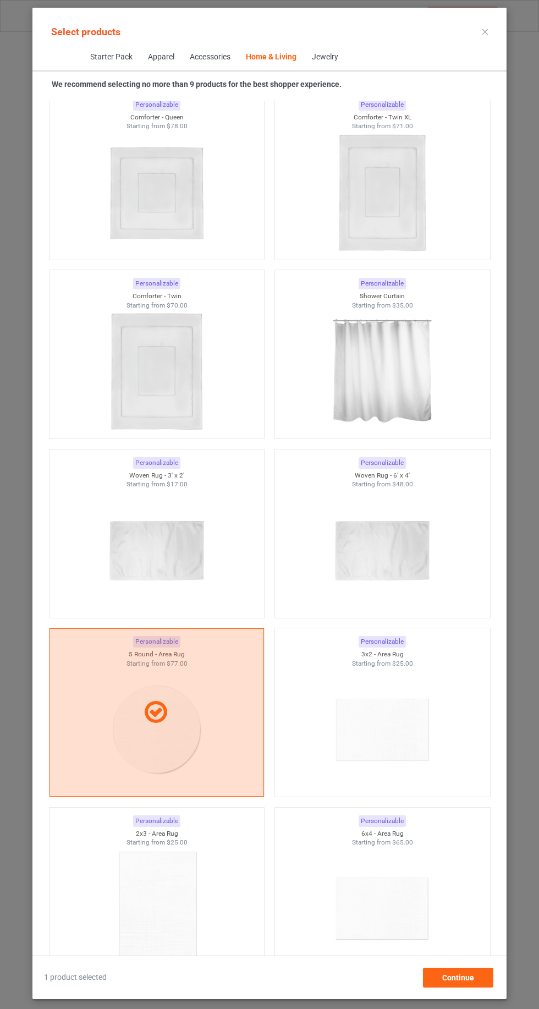
scroll to position [22847, 0]
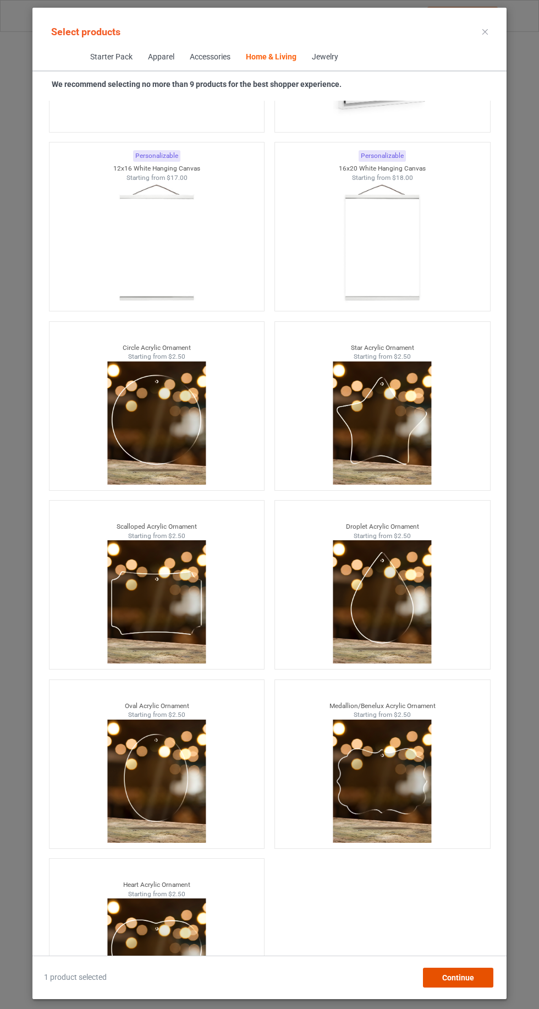
click at [461, 980] on span "Continue" at bounding box center [458, 977] width 32 height 9
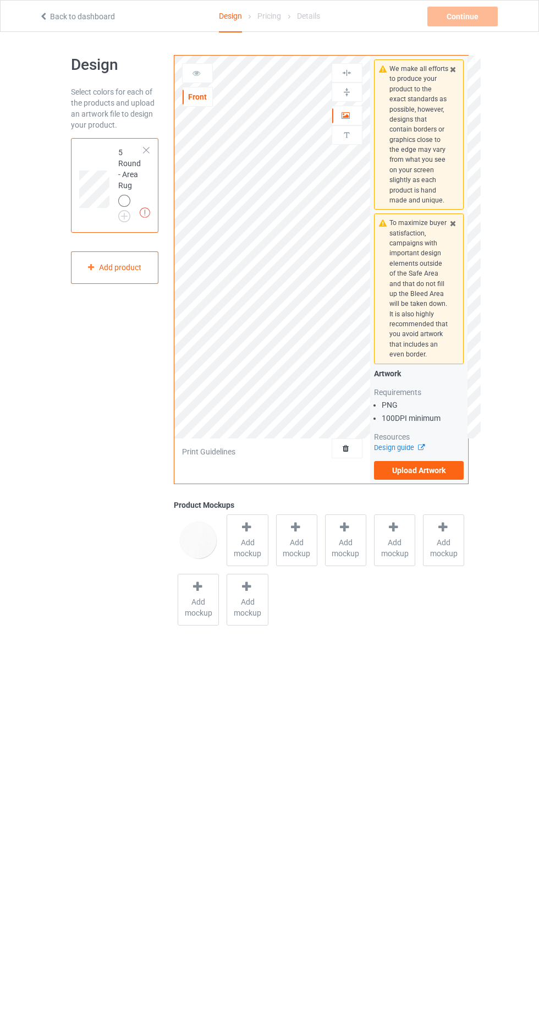
click at [260, 542] on span "Add mockup" at bounding box center [247, 548] width 40 height 22
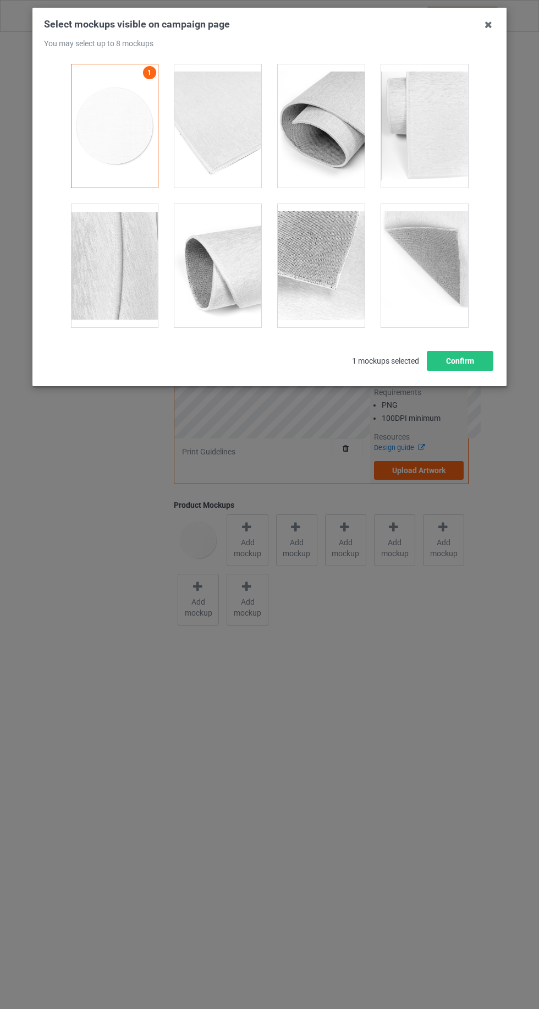
click at [488, 30] on icon at bounding box center [489, 25] width 18 height 18
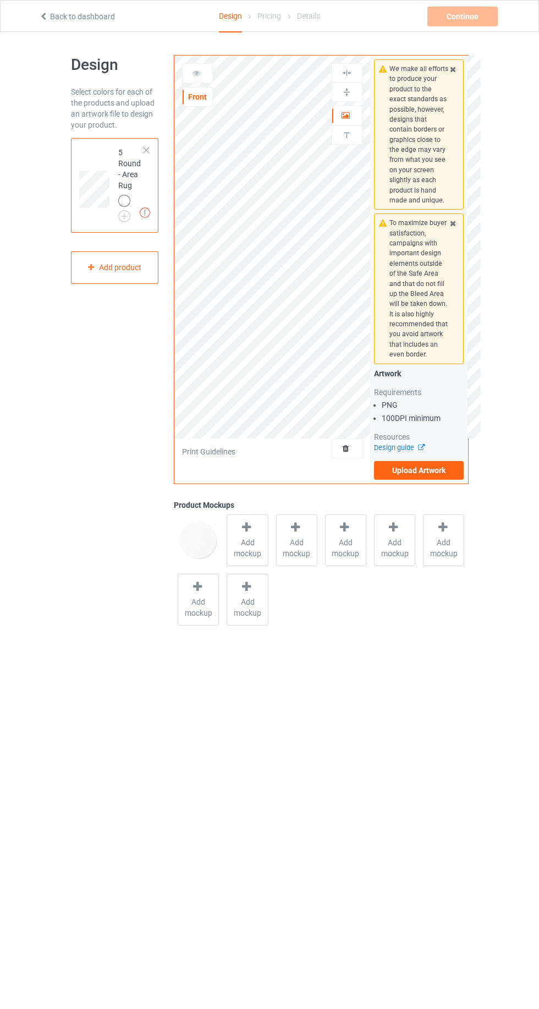
click at [146, 146] on div at bounding box center [146, 150] width 8 height 8
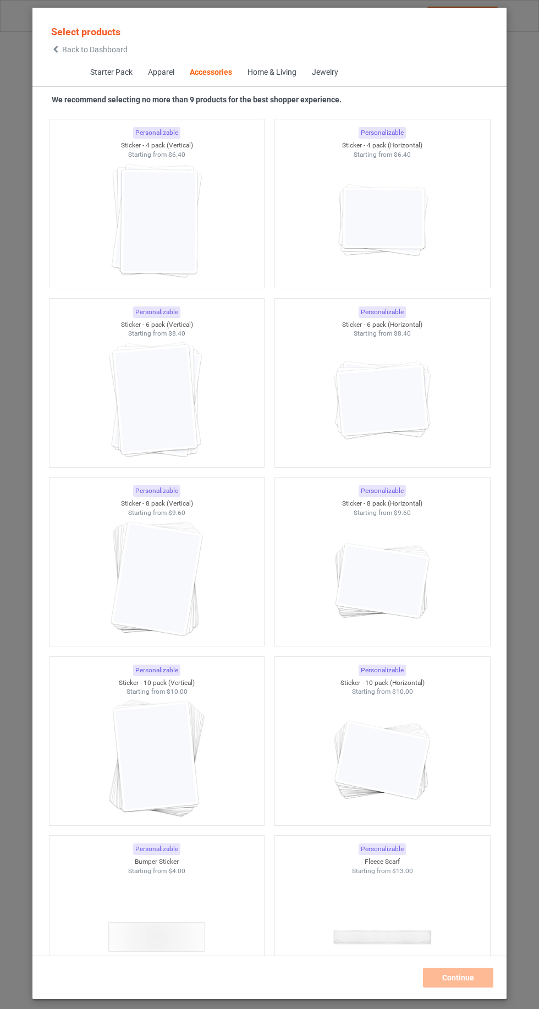
scroll to position [7938, 0]
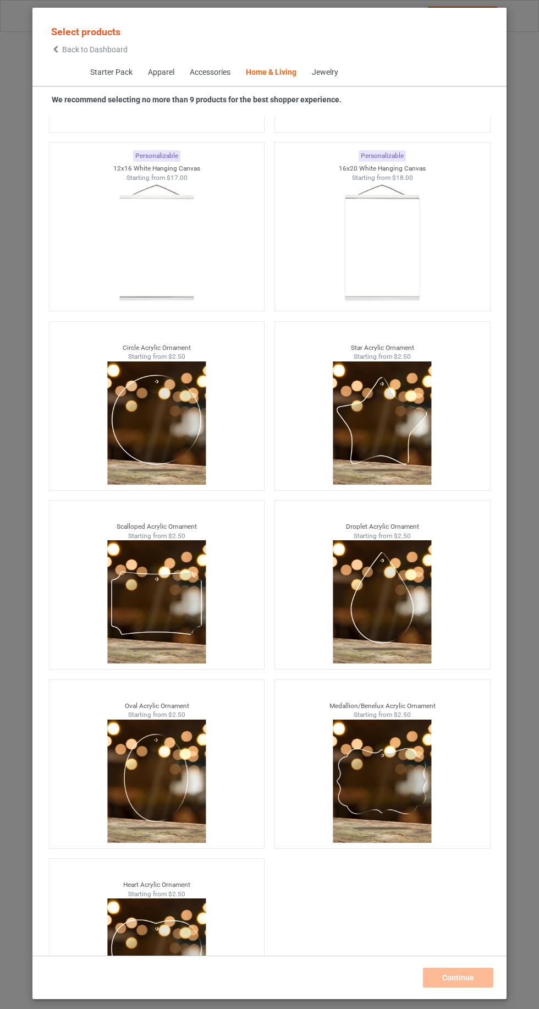
scroll to position [22797, 0]
